Goal: Navigation & Orientation: Find specific page/section

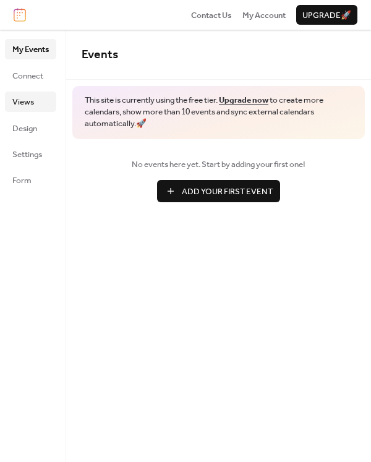
click at [24, 99] on span "Views" at bounding box center [23, 102] width 22 height 12
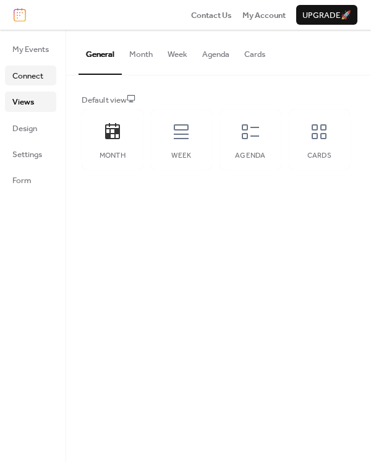
click at [36, 78] on span "Connect" at bounding box center [27, 76] width 31 height 12
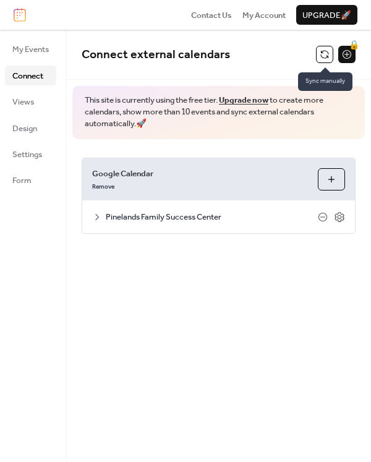
click at [317, 54] on button at bounding box center [324, 54] width 17 height 17
